Goal: Information Seeking & Learning: Learn about a topic

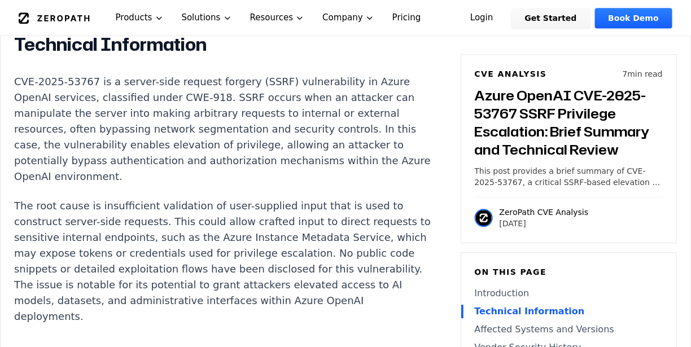
scroll to position [962, 0]
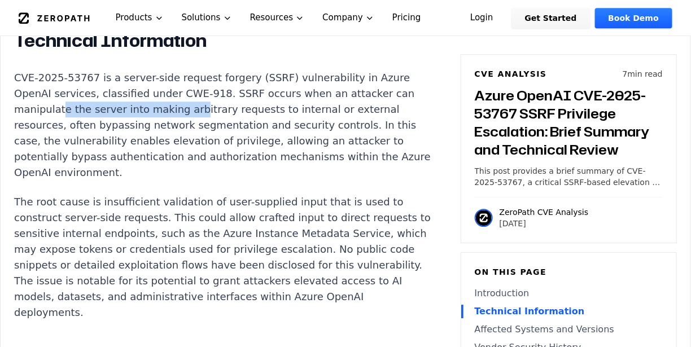
drag, startPoint x: 60, startPoint y: 128, endPoint x: 181, endPoint y: 121, distance: 121.6
click at [181, 121] on p "CVE-2025-53767 is a server-side request forgery (SSRF) vulnerability in Azure O…" at bounding box center [224, 125] width 420 height 111
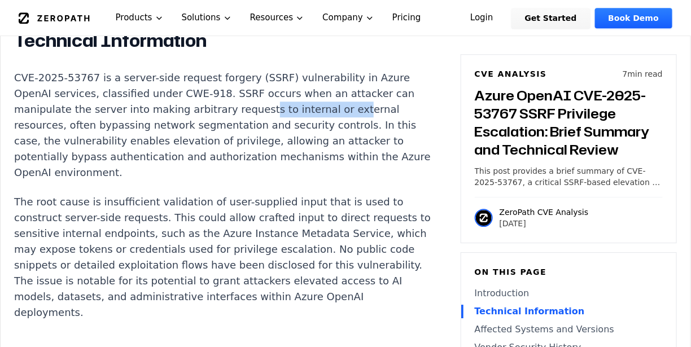
drag, startPoint x: 243, startPoint y: 124, endPoint x: 326, endPoint y: 121, distance: 83.0
click at [326, 121] on p "CVE-2025-53767 is a server-side request forgery (SSRF) vulnerability in Azure O…" at bounding box center [224, 125] width 420 height 111
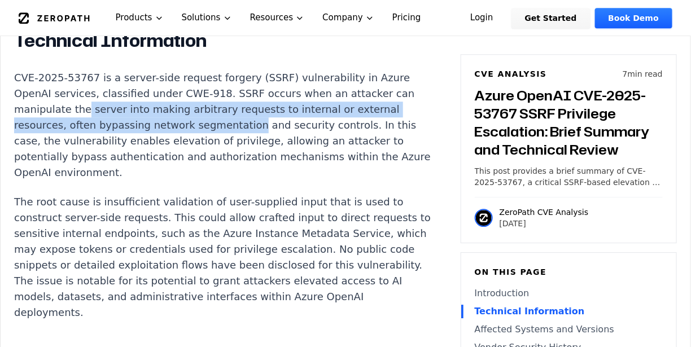
drag, startPoint x: 80, startPoint y: 129, endPoint x: 235, endPoint y: 139, distance: 155.6
click at [235, 139] on p "CVE-2025-53767 is a server-side request forgery (SSRF) vulnerability in Azure O…" at bounding box center [224, 125] width 420 height 111
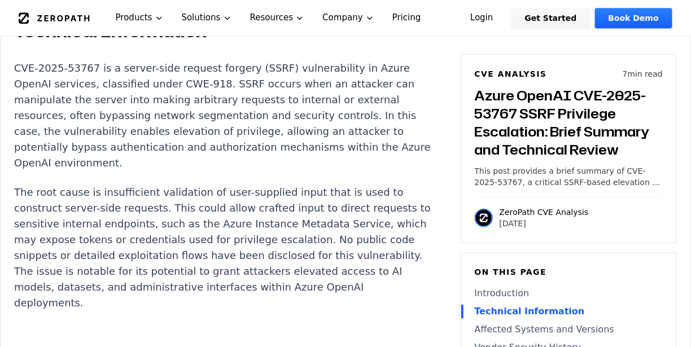
scroll to position [974, 0]
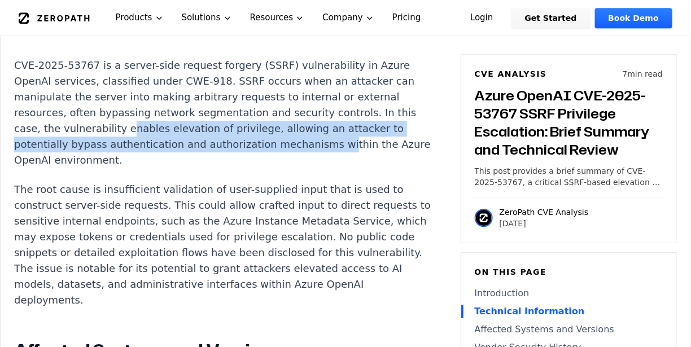
drag, startPoint x: 116, startPoint y: 144, endPoint x: 313, endPoint y: 159, distance: 197.0
click at [313, 159] on p "CVE-2025-53767 is a server-side request forgery (SSRF) vulnerability in Azure O…" at bounding box center [224, 113] width 420 height 111
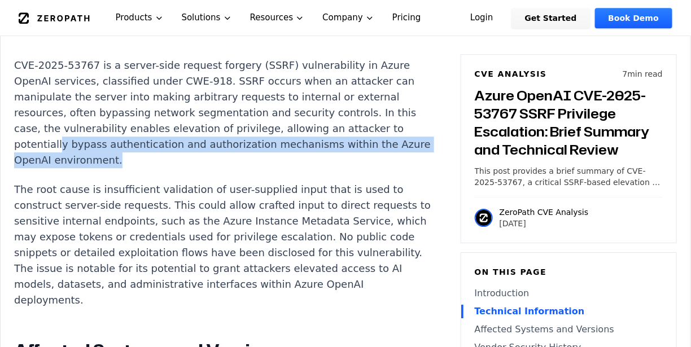
drag, startPoint x: 57, startPoint y: 163, endPoint x: 237, endPoint y: 172, distance: 180.4
click at [237, 168] on p "CVE-2025-53767 is a server-side request forgery (SSRF) vulnerability in Azure O…" at bounding box center [224, 113] width 420 height 111
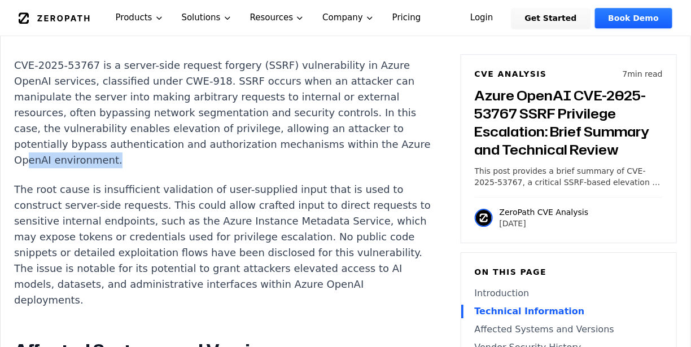
drag, startPoint x: 58, startPoint y: 174, endPoint x: 149, endPoint y: 176, distance: 90.4
click at [149, 168] on p "CVE-2025-53767 is a server-side request forgery (SSRF) vulnerability in Azure O…" at bounding box center [224, 113] width 420 height 111
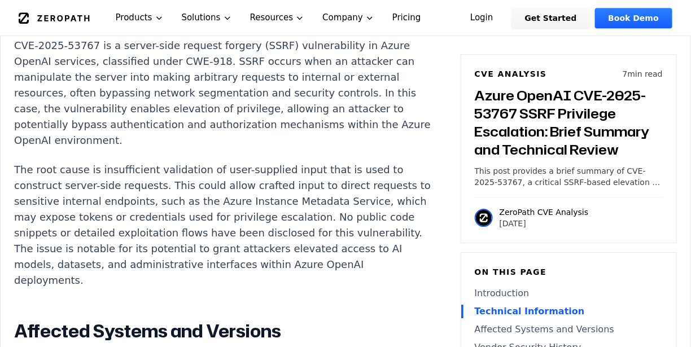
scroll to position [995, 0]
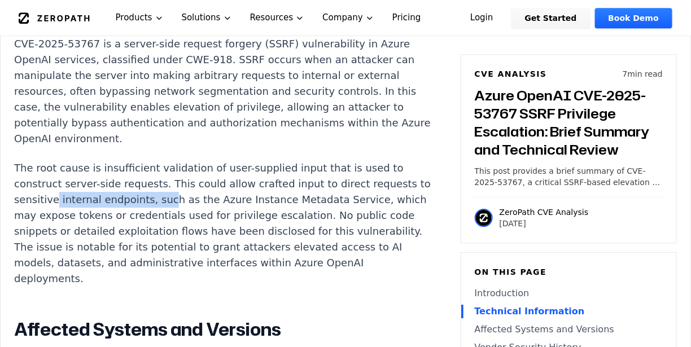
drag, startPoint x: 62, startPoint y: 219, endPoint x: 170, endPoint y: 219, distance: 107.8
click at [170, 219] on p "The root cause is insufficient validation of user-supplied input that is used t…" at bounding box center [224, 223] width 420 height 126
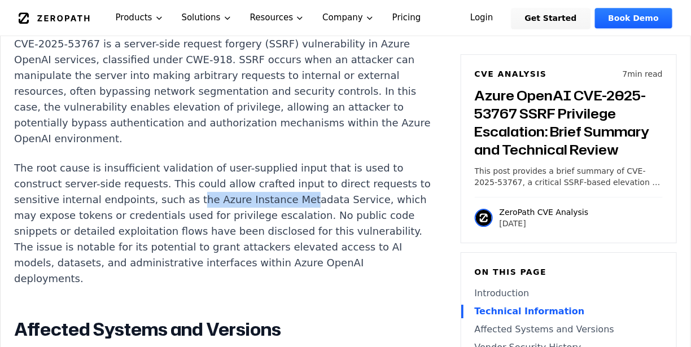
drag, startPoint x: 194, startPoint y: 211, endPoint x: 294, endPoint y: 215, distance: 100.0
click at [294, 215] on p "The root cause is insufficient validation of user-supplied input that is used t…" at bounding box center [224, 223] width 420 height 126
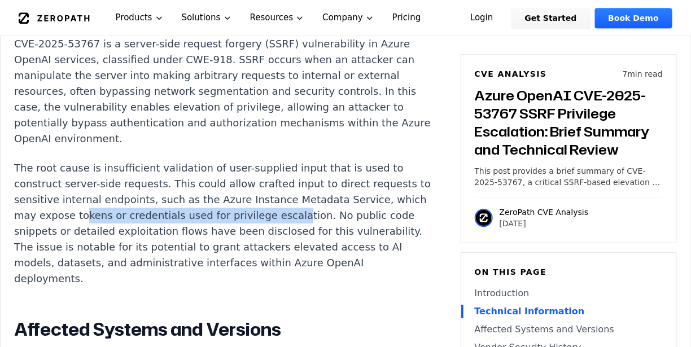
drag, startPoint x: 106, startPoint y: 230, endPoint x: 303, endPoint y: 236, distance: 197.1
click at [303, 236] on p "The root cause is insufficient validation of user-supplied input that is used t…" at bounding box center [224, 223] width 420 height 126
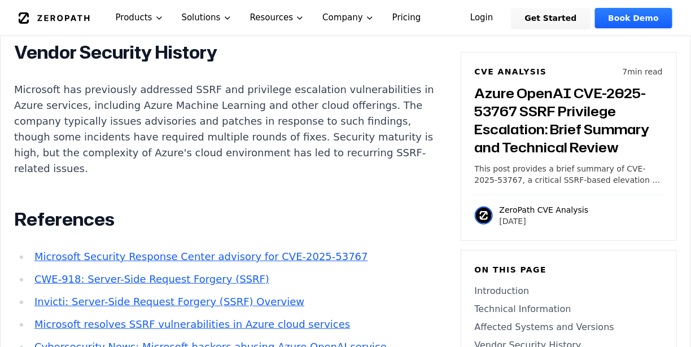
scroll to position [1614, 0]
